Goal: Understand process/instructions

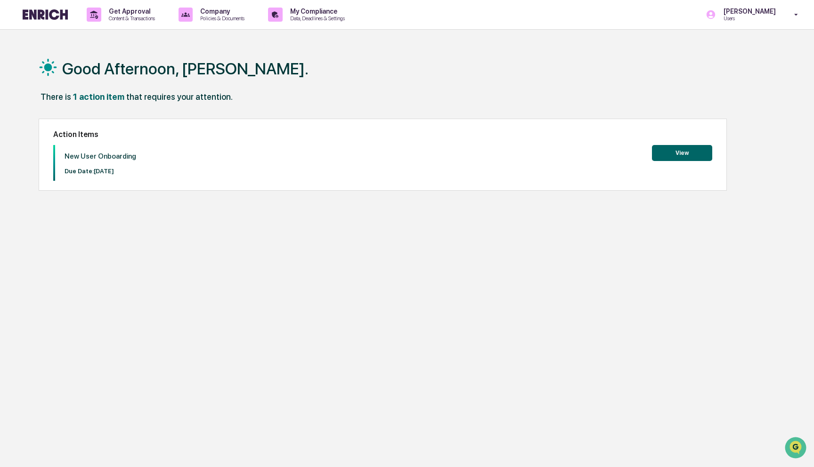
click at [669, 151] on button "View" at bounding box center [682, 153] width 60 height 16
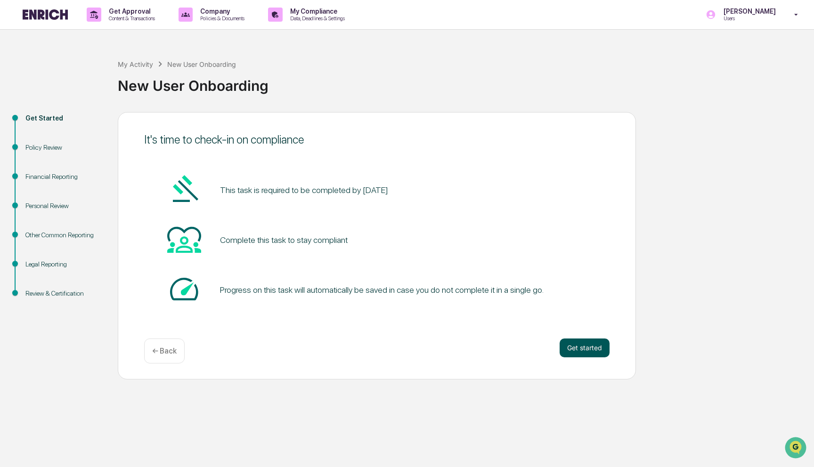
click at [565, 354] on button "Get started" at bounding box center [584, 348] width 50 height 19
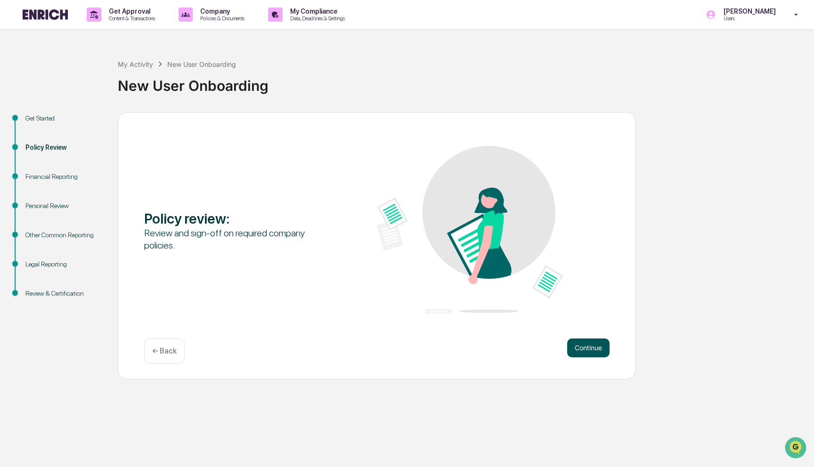
click at [589, 350] on button "Continue" at bounding box center [588, 348] width 42 height 19
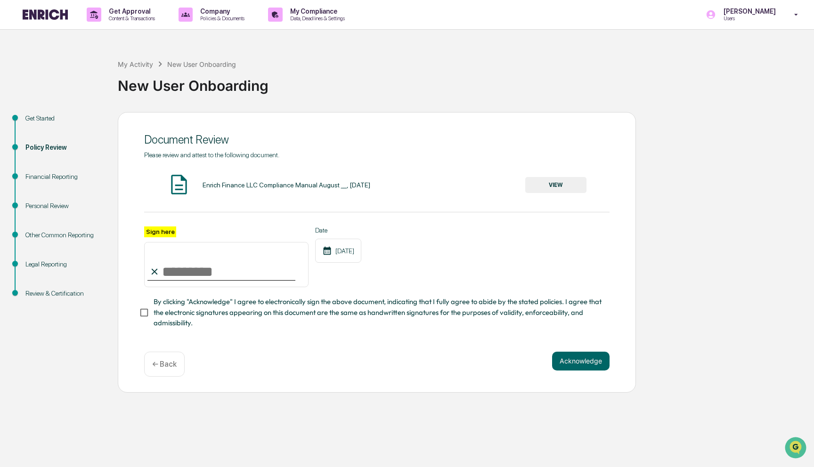
click at [214, 185] on div "Enrich Finance LLC Compliance Manual August __, [DATE]" at bounding box center [286, 185] width 168 height 8
click at [552, 185] on button "VIEW" at bounding box center [555, 185] width 61 height 16
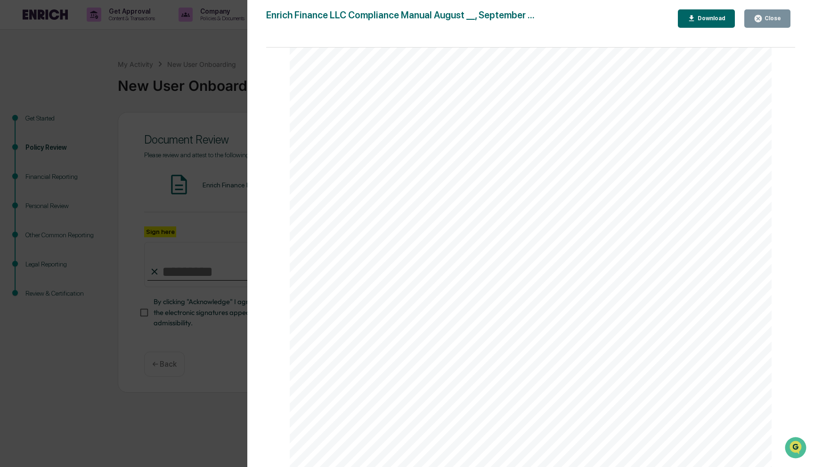
scroll to position [4045, 0]
click at [693, 18] on icon "button" at bounding box center [691, 18] width 5 height 6
click at [308, 60] on div "Page 1/64" at bounding box center [531, 63] width 482 height 12
click at [318, 137] on div "20 ALGORITHM VALIDATION Introduction The Firm’s investment advisory services ar…" at bounding box center [531, 246] width 482 height 623
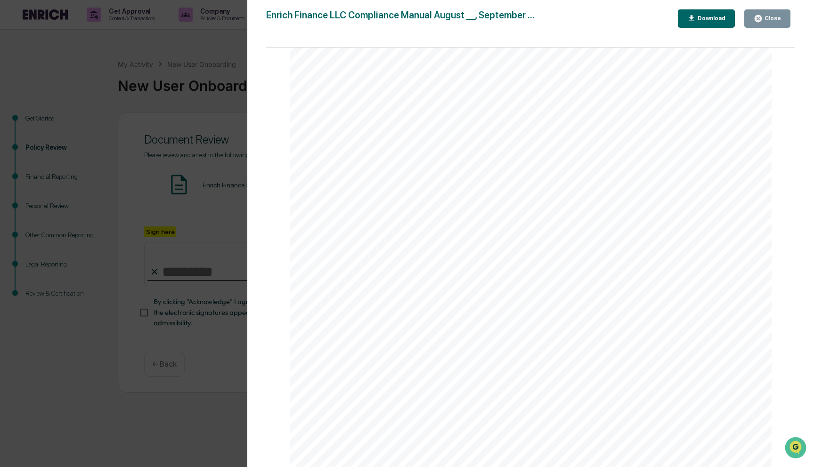
scroll to position [13965, 0]
click at [314, 226] on div "22 The Firm must file an amendment through the IARD at least annually (“annual …" at bounding box center [531, 158] width 482 height 623
